Goal: Task Accomplishment & Management: Complete application form

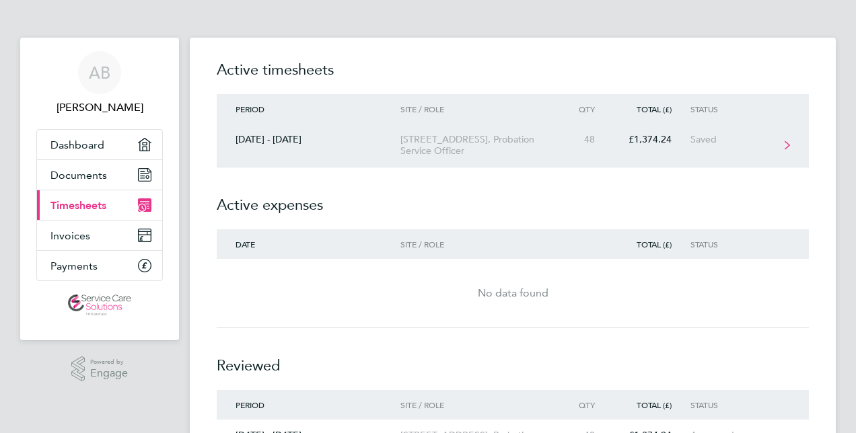
click at [461, 138] on div "[STREET_ADDRESS], Probation Service Officer" at bounding box center [478, 145] width 154 height 23
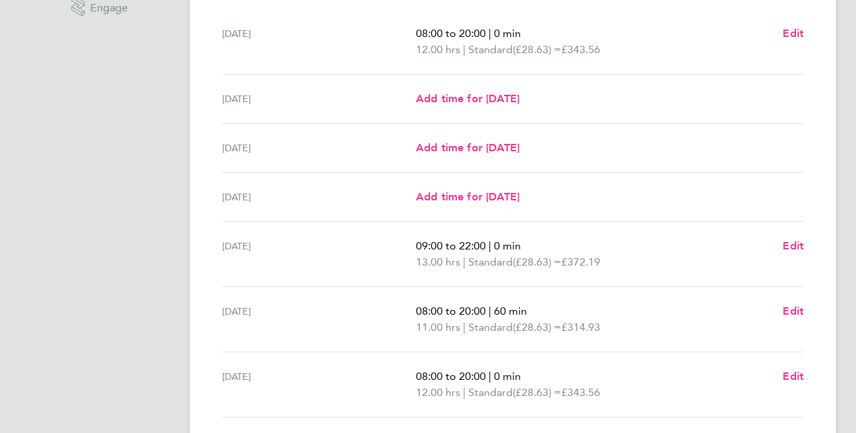
scroll to position [404, 0]
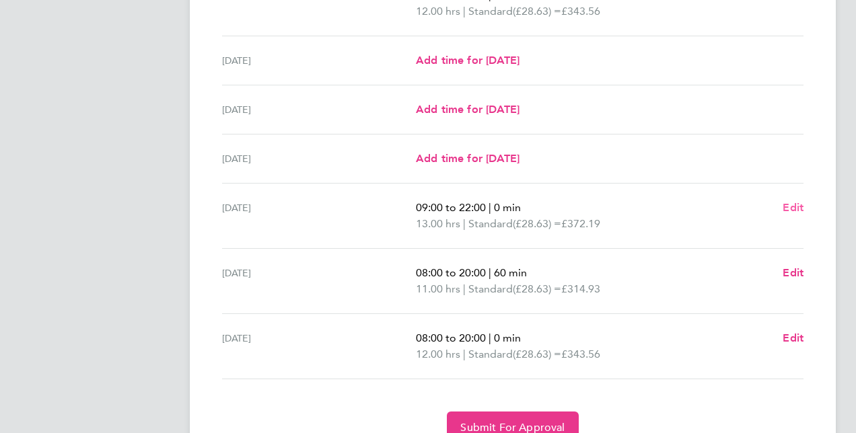
click at [796, 203] on span "Edit" at bounding box center [793, 207] width 21 height 13
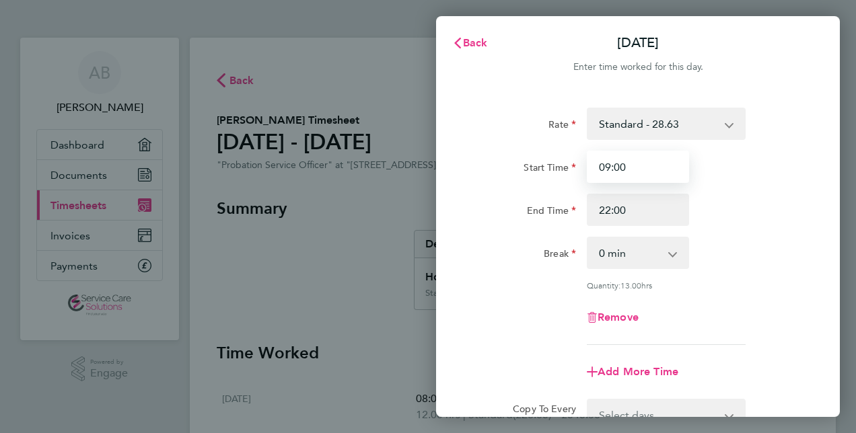
click at [611, 167] on input "09:00" at bounding box center [638, 167] width 102 height 32
type input "08:00"
click at [790, 203] on div "End Time 22:00" at bounding box center [637, 210] width 339 height 32
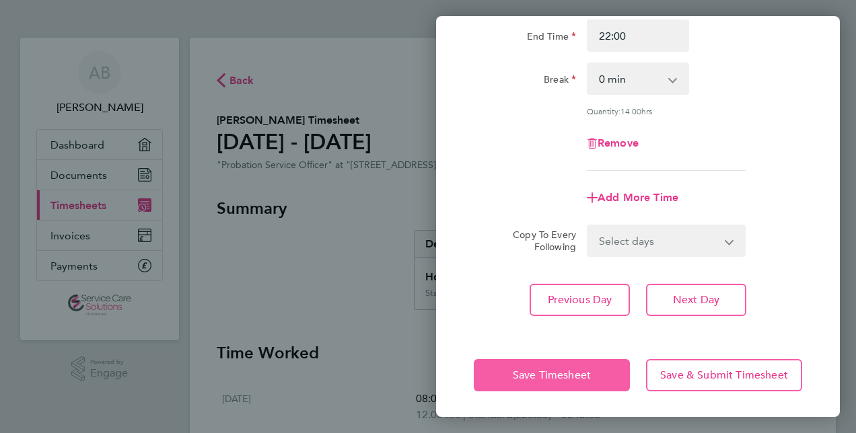
click at [574, 378] on span "Save Timesheet" at bounding box center [552, 375] width 78 height 13
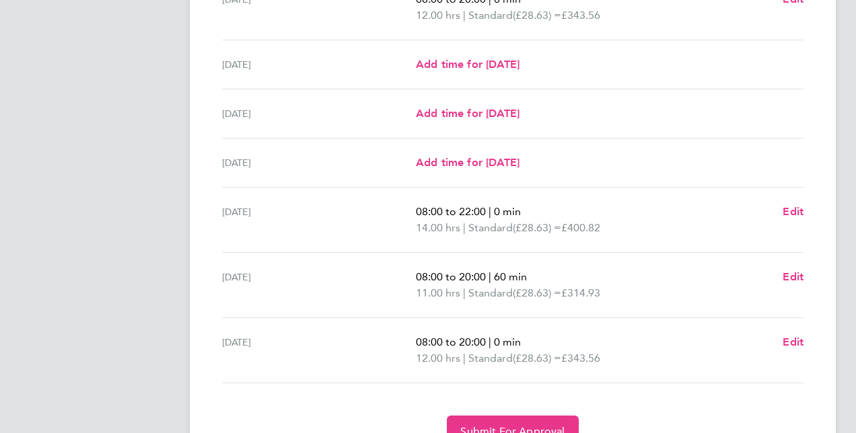
scroll to position [404, 0]
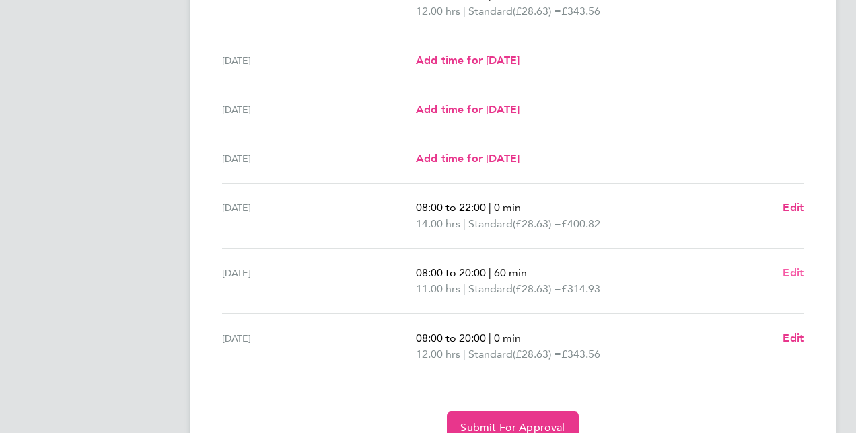
click at [786, 271] on span "Edit" at bounding box center [793, 273] width 21 height 13
select select "60"
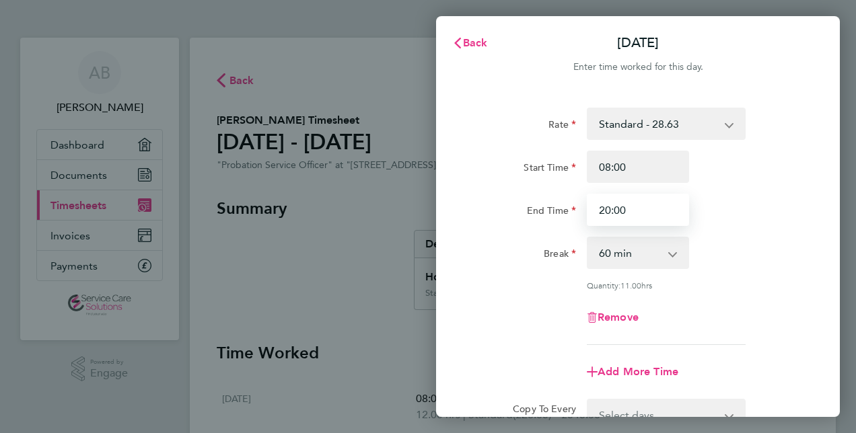
drag, startPoint x: 642, startPoint y: 211, endPoint x: 607, endPoint y: 213, distance: 35.1
click at [609, 213] on input "20:00" at bounding box center [638, 210] width 102 height 32
click at [747, 210] on div "End Time 20:00" at bounding box center [637, 210] width 339 height 32
click at [470, 46] on span "Back" at bounding box center [475, 42] width 25 height 13
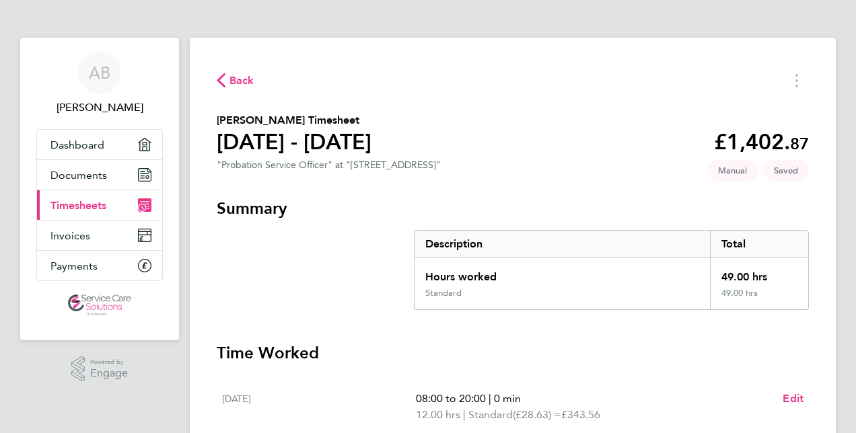
click at [579, 128] on section "[PERSON_NAME] Timesheet [DATE] - [DATE] £1,402. 87 "Probation Service Officer" …" at bounding box center [513, 144] width 592 height 64
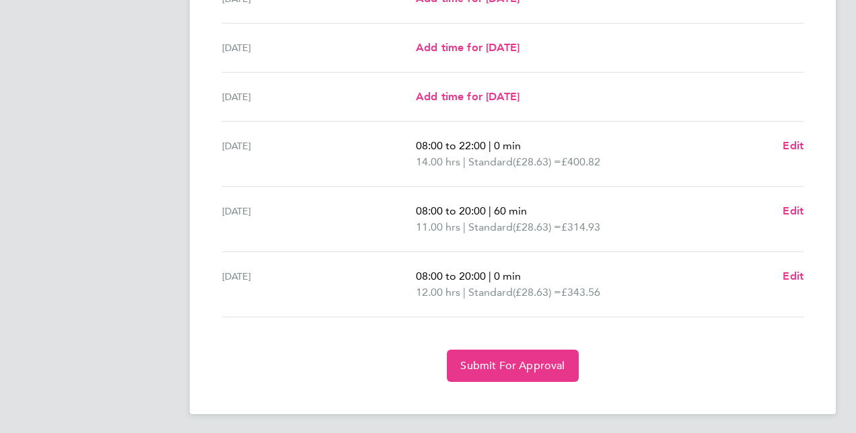
scroll to position [466, 0]
click at [786, 276] on span "Edit" at bounding box center [793, 275] width 21 height 13
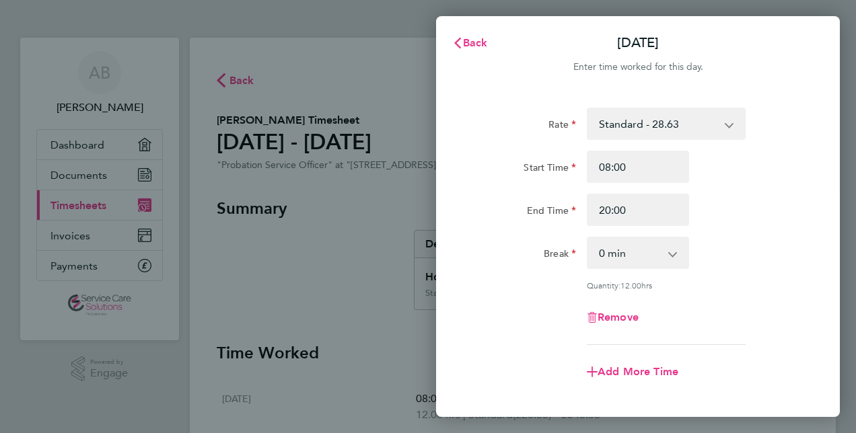
click at [657, 259] on select "0 min 15 min 30 min 45 min 60 min 75 min 90 min" at bounding box center [629, 253] width 83 height 30
select select "60"
click at [588, 238] on select "0 min 15 min 30 min 45 min 60 min 75 min 90 min" at bounding box center [629, 253] width 83 height 30
click at [533, 321] on div "Remove" at bounding box center [637, 318] width 339 height 32
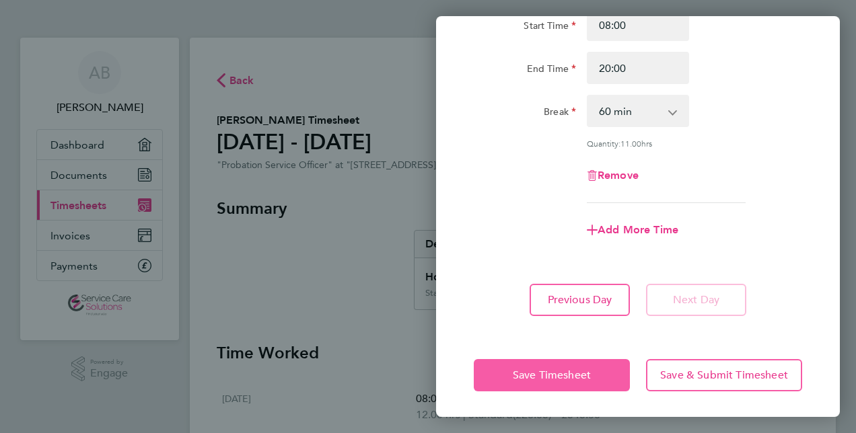
click at [547, 377] on span "Save Timesheet" at bounding box center [552, 375] width 78 height 13
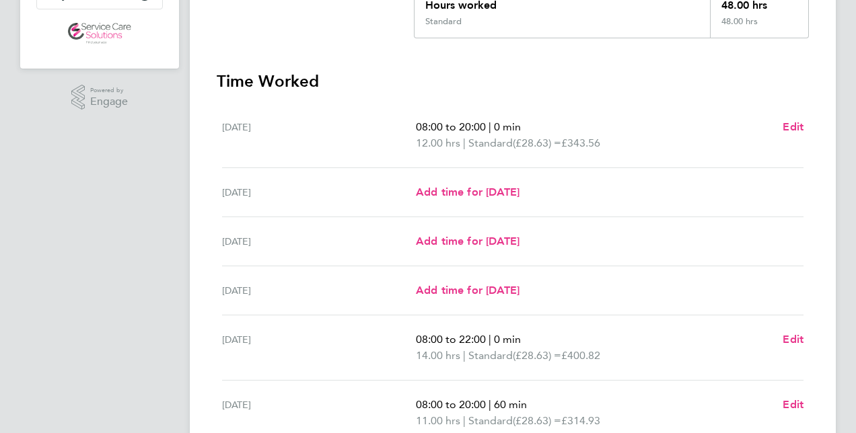
scroll to position [269, 0]
